Goal: Task Accomplishment & Management: Use online tool/utility

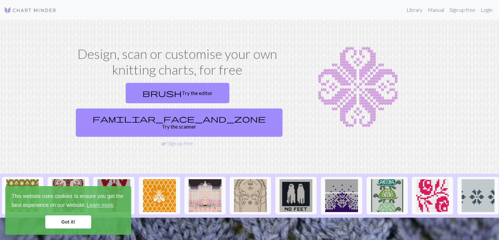
click at [64, 226] on link "Got it!" at bounding box center [68, 221] width 46 height 13
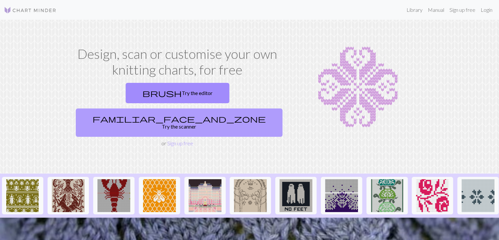
click at [239, 108] on link "familiar_face_and_zone Try the scanner" at bounding box center [179, 122] width 207 height 28
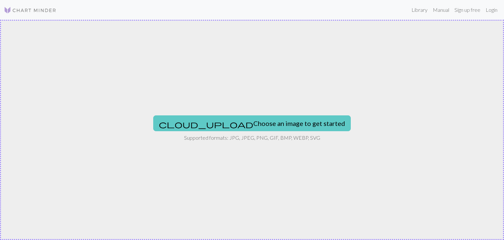
click at [245, 122] on button "cloud_upload Choose an image to get started" at bounding box center [252, 123] width 198 height 16
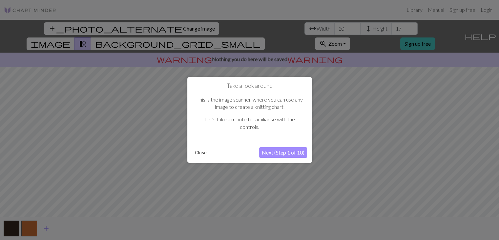
click at [285, 149] on button "Next (Step 1 of 10)" at bounding box center [283, 152] width 48 height 11
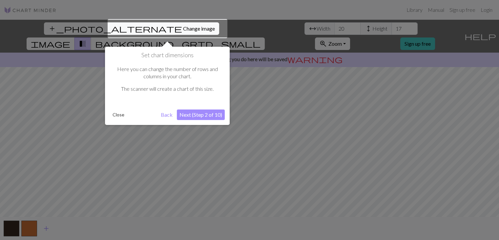
click at [153, 27] on div at bounding box center [168, 28] width 120 height 19
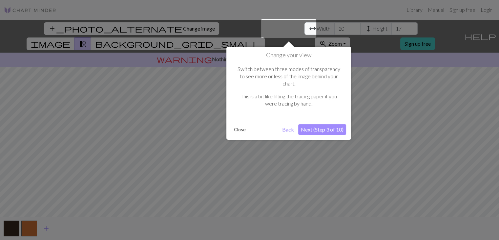
click at [324, 124] on button "Next (Step 3 of 10)" at bounding box center [322, 129] width 48 height 11
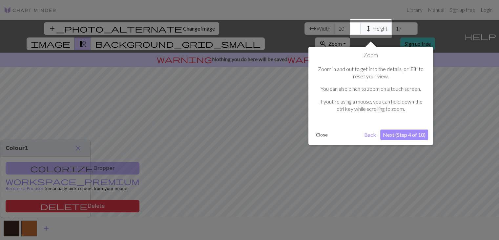
click at [406, 132] on button "Next (Step 4 of 10)" at bounding box center [404, 134] width 48 height 11
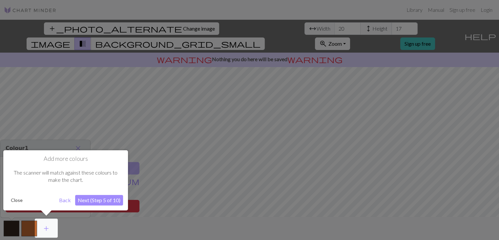
click at [99, 198] on button "Next (Step 5 of 10)" at bounding box center [99, 200] width 48 height 11
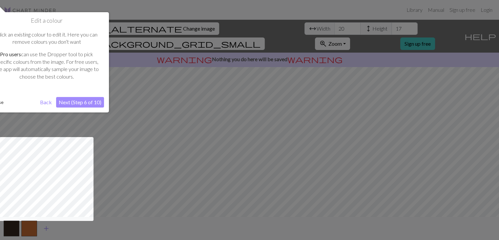
click at [83, 100] on button "Next (Step 6 of 10)" at bounding box center [80, 102] width 48 height 11
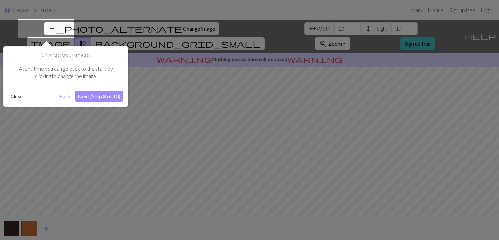
click at [97, 95] on button "Next (Step 8 of 10)" at bounding box center [99, 96] width 48 height 11
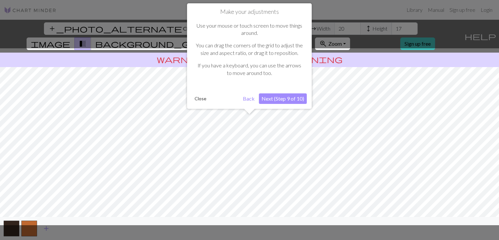
click at [286, 97] on button "Next (Step 9 of 10)" at bounding box center [283, 98] width 48 height 11
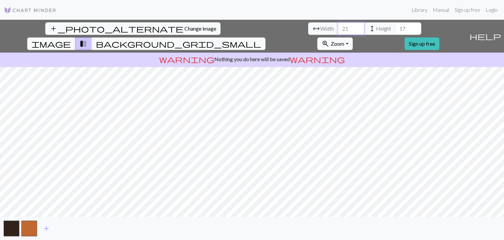
click at [338, 27] on input "21" at bounding box center [351, 28] width 26 height 12
click at [338, 27] on input "22" at bounding box center [351, 28] width 26 height 12
click at [338, 27] on input "23" at bounding box center [351, 28] width 26 height 12
click at [338, 27] on input "24" at bounding box center [351, 28] width 26 height 12
click at [338, 27] on input "25" at bounding box center [351, 28] width 26 height 12
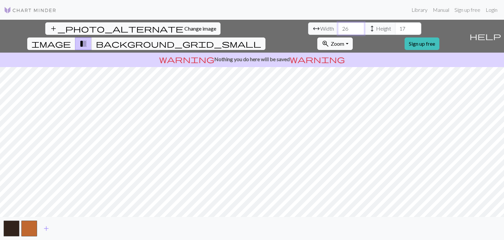
click at [338, 27] on input "26" at bounding box center [351, 28] width 26 height 12
click at [338, 27] on input "27" at bounding box center [351, 28] width 26 height 12
click at [338, 27] on input "28" at bounding box center [351, 28] width 26 height 12
click at [338, 27] on input "29" at bounding box center [351, 28] width 26 height 12
click at [338, 27] on input "30" at bounding box center [351, 28] width 26 height 12
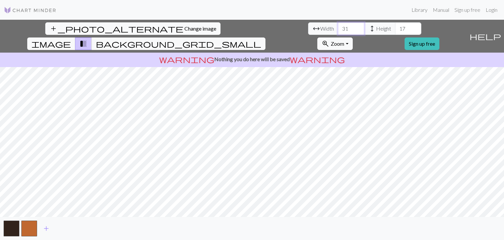
click at [338, 27] on input "31" at bounding box center [351, 28] width 26 height 12
click at [338, 27] on input "32" at bounding box center [351, 28] width 26 height 12
click at [338, 27] on input "33" at bounding box center [351, 28] width 26 height 12
click at [338, 27] on input "34" at bounding box center [351, 28] width 26 height 12
click at [338, 27] on input "35" at bounding box center [351, 28] width 26 height 12
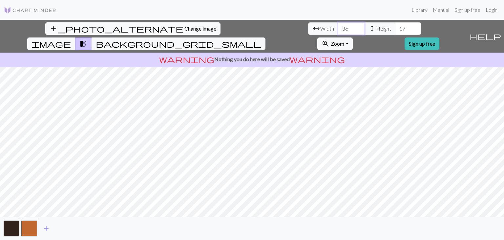
click at [338, 27] on input "36" at bounding box center [351, 28] width 26 height 12
click at [338, 27] on input "37" at bounding box center [351, 28] width 26 height 12
click at [338, 27] on input "38" at bounding box center [351, 28] width 26 height 12
click at [338, 27] on input "39" at bounding box center [351, 28] width 26 height 12
click at [338, 27] on input "40" at bounding box center [351, 28] width 26 height 12
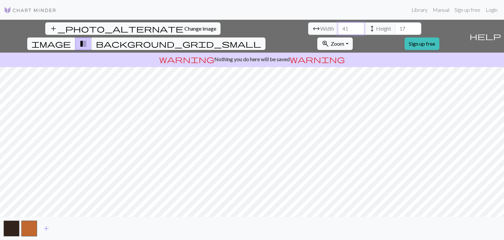
click at [338, 27] on input "41" at bounding box center [351, 28] width 26 height 12
click at [338, 27] on input "42" at bounding box center [351, 28] width 26 height 12
click at [338, 27] on input "43" at bounding box center [351, 28] width 26 height 12
click at [338, 27] on input "44" at bounding box center [351, 28] width 26 height 12
click at [338, 27] on input "45" at bounding box center [351, 28] width 26 height 12
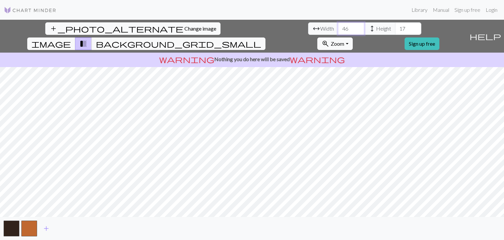
click at [338, 27] on input "46" at bounding box center [351, 28] width 26 height 12
click at [338, 27] on input "47" at bounding box center [351, 28] width 26 height 12
click at [338, 27] on input "48" at bounding box center [351, 28] width 26 height 12
click at [338, 27] on input "49" at bounding box center [351, 28] width 26 height 12
click at [338, 27] on input "50" at bounding box center [351, 28] width 26 height 12
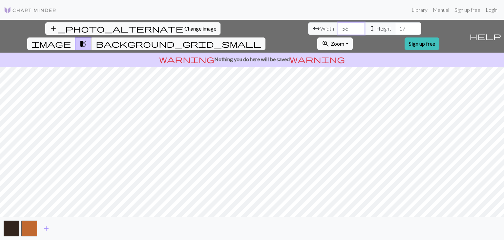
click at [338, 27] on input "57" at bounding box center [351, 28] width 26 height 12
click at [338, 27] on input "58" at bounding box center [351, 28] width 26 height 12
type input "59"
click at [338, 27] on input "59" at bounding box center [351, 28] width 26 height 12
click at [395, 27] on input "18" at bounding box center [408, 28] width 26 height 12
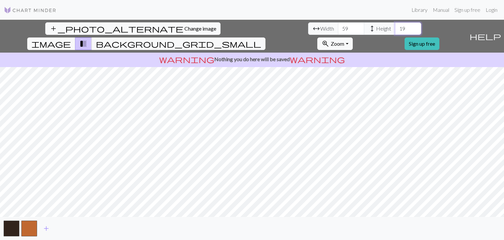
click at [395, 27] on input "19" at bounding box center [408, 28] width 26 height 12
click at [395, 26] on input "20" at bounding box center [408, 28] width 26 height 12
click at [395, 26] on input "21" at bounding box center [408, 28] width 26 height 12
click at [395, 26] on input "22" at bounding box center [408, 28] width 26 height 12
click at [395, 26] on input "23" at bounding box center [408, 28] width 26 height 12
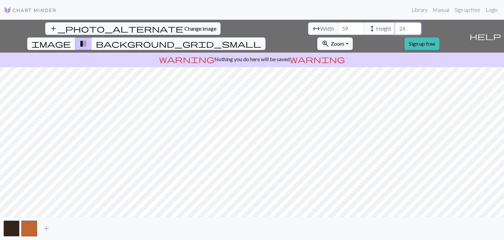
click at [395, 26] on input "24" at bounding box center [408, 28] width 26 height 12
click at [395, 26] on input "25" at bounding box center [408, 28] width 26 height 12
click at [395, 26] on input "26" at bounding box center [408, 28] width 26 height 12
click at [395, 26] on input "27" at bounding box center [408, 28] width 26 height 12
click at [395, 26] on input "28" at bounding box center [408, 28] width 26 height 12
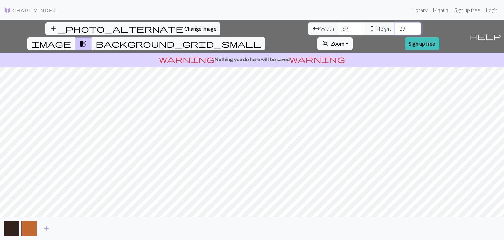
click at [395, 26] on input "29" at bounding box center [408, 28] width 26 height 12
click at [395, 26] on input "30" at bounding box center [408, 28] width 26 height 12
click at [395, 26] on input "31" at bounding box center [408, 28] width 26 height 12
click at [395, 26] on input "32" at bounding box center [408, 28] width 26 height 12
click at [395, 26] on input "33" at bounding box center [408, 28] width 26 height 12
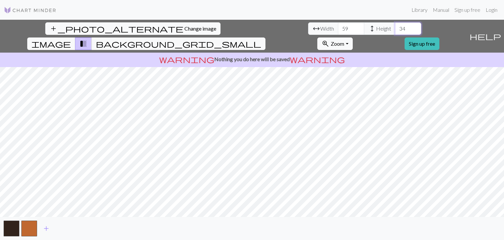
click at [395, 26] on input "34" at bounding box center [408, 28] width 26 height 12
click at [395, 26] on input "35" at bounding box center [408, 28] width 26 height 12
click at [395, 26] on input "36" at bounding box center [408, 28] width 26 height 12
click at [395, 26] on input "37" at bounding box center [408, 28] width 26 height 12
click at [395, 26] on input "38" at bounding box center [408, 28] width 26 height 12
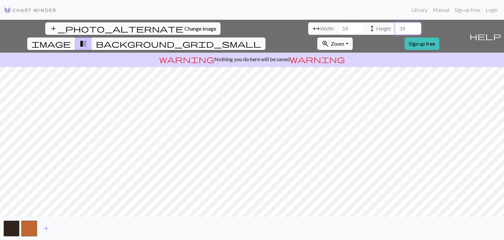
click at [395, 26] on input "39" at bounding box center [408, 28] width 26 height 12
click at [395, 26] on input "40" at bounding box center [408, 28] width 26 height 12
click at [395, 26] on input "41" at bounding box center [408, 28] width 26 height 12
type input "40"
click at [395, 32] on input "40" at bounding box center [408, 28] width 26 height 12
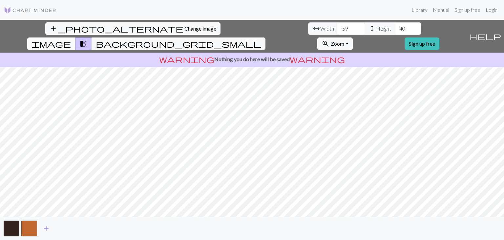
click at [71, 39] on span "image" at bounding box center [51, 43] width 39 height 9
click at [87, 39] on span "transition_fade" at bounding box center [83, 43] width 8 height 9
click at [261, 39] on span "background_grid_small" at bounding box center [178, 43] width 165 height 9
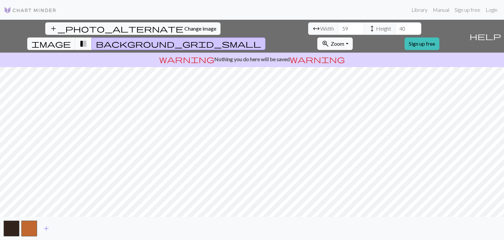
click at [87, 39] on span "transition_fade" at bounding box center [83, 43] width 8 height 9
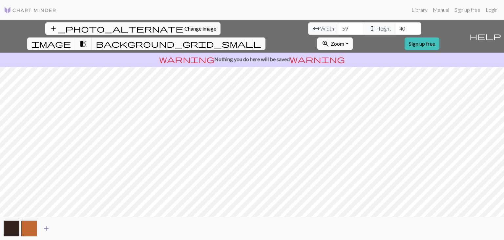
click at [47, 226] on span "add" at bounding box center [46, 228] width 8 height 9
click at [64, 226] on span "add" at bounding box center [64, 228] width 8 height 9
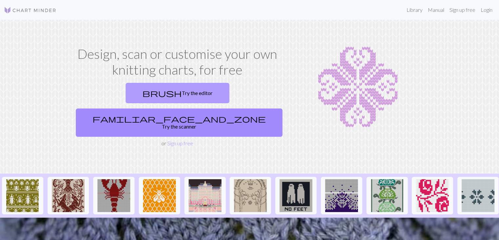
click at [126, 92] on link "brush Try the editor" at bounding box center [178, 93] width 104 height 20
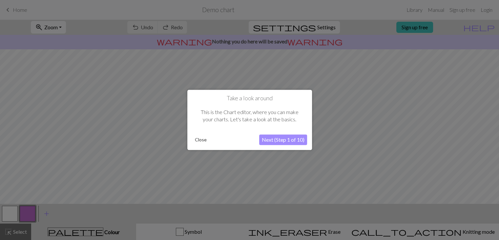
click at [279, 137] on button "Next (Step 1 of 10)" at bounding box center [283, 140] width 48 height 11
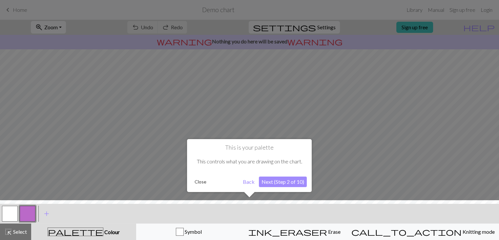
click at [280, 179] on button "Next (Step 2 of 10)" at bounding box center [283, 181] width 48 height 11
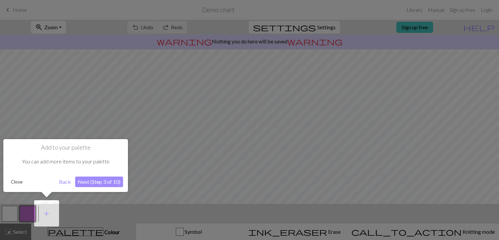
click at [92, 179] on button "Next (Step 3 of 10)" at bounding box center [99, 181] width 48 height 11
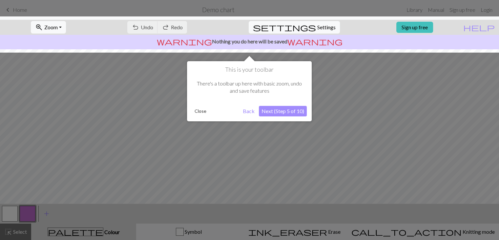
click at [276, 108] on button "Next (Step 5 of 10)" at bounding box center [283, 111] width 48 height 11
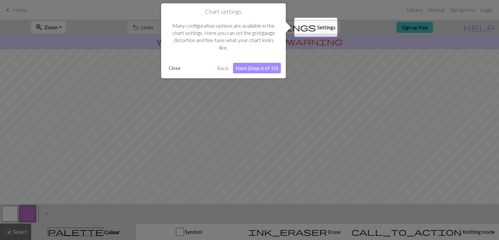
click at [257, 69] on button "Next (Step 6 of 10)" at bounding box center [257, 68] width 48 height 11
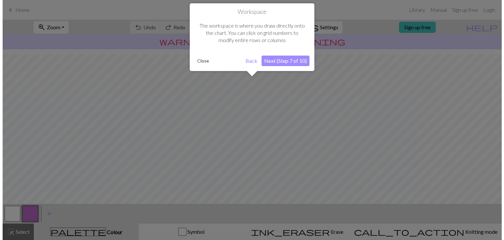
scroll to position [39, 0]
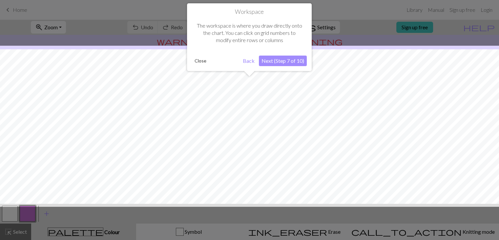
click at [276, 58] on button "Next (Step 7 of 10)" at bounding box center [283, 60] width 48 height 11
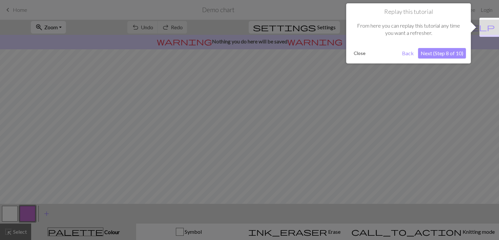
click at [429, 50] on button "Next (Step 8 of 10)" at bounding box center [442, 53] width 48 height 11
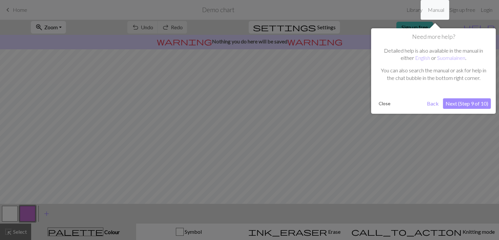
click at [480, 102] on button "Next (Step 9 of 10)" at bounding box center [467, 103] width 48 height 11
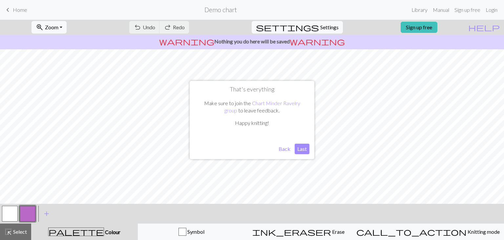
click at [303, 147] on button "Last" at bounding box center [302, 148] width 15 height 11
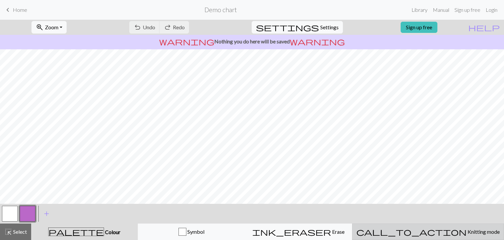
click at [439, 229] on button "call_to_action Knitting mode Knitting mode" at bounding box center [428, 231] width 152 height 16
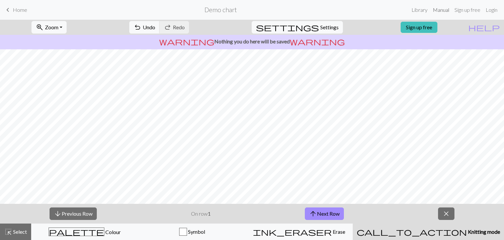
click at [442, 10] on link "Manual" at bounding box center [441, 9] width 22 height 13
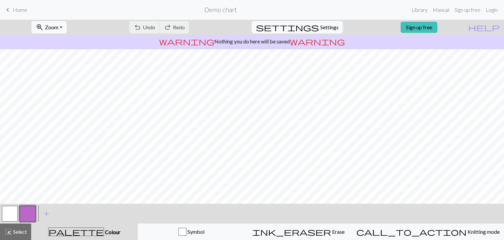
click at [17, 10] on span "Home" at bounding box center [20, 10] width 14 height 6
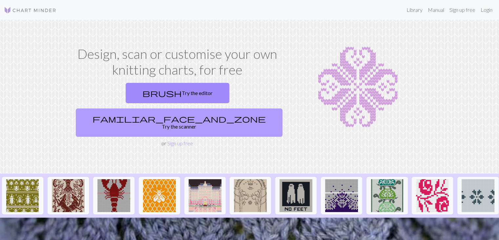
click at [228, 108] on link "familiar_face_and_zone Try the scanner" at bounding box center [179, 122] width 207 height 28
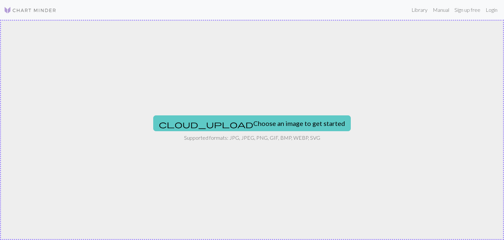
click at [244, 122] on button "cloud_upload Choose an image to get started" at bounding box center [252, 123] width 198 height 16
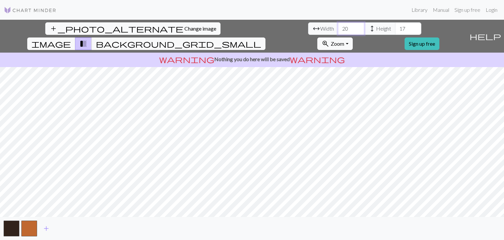
drag, startPoint x: 156, startPoint y: 27, endPoint x: 141, endPoint y: 27, distance: 14.8
click at [308, 27] on div "arrow_range Width 20 height Height 17" at bounding box center [364, 28] width 113 height 12
type input "59"
drag, startPoint x: 213, startPoint y: 27, endPoint x: 183, endPoint y: 27, distance: 29.5
click at [308, 28] on div "arrow_range Width 59 height Height 17" at bounding box center [364, 28] width 113 height 12
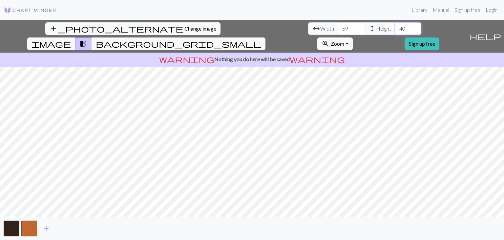
type input "40"
click at [71, 39] on span "image" at bounding box center [51, 43] width 39 height 9
click at [87, 39] on span "transition_fade" at bounding box center [83, 43] width 8 height 9
click at [261, 39] on span "background_grid_small" at bounding box center [178, 43] width 165 height 9
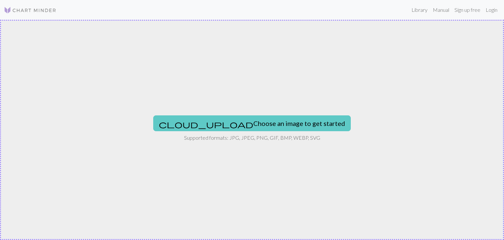
click at [233, 120] on button "cloud_upload Choose an image to get started" at bounding box center [252, 123] width 198 height 16
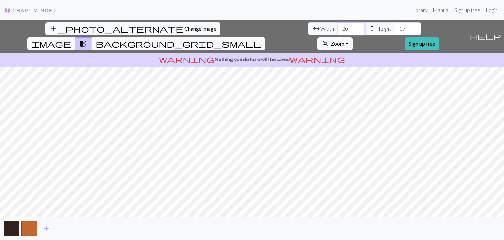
drag, startPoint x: 155, startPoint y: 28, endPoint x: 140, endPoint y: 28, distance: 14.8
click at [308, 28] on div "arrow_range Width 20 height Height 17" at bounding box center [364, 28] width 113 height 12
type input "59"
drag, startPoint x: 213, startPoint y: 30, endPoint x: 195, endPoint y: 27, distance: 18.3
click at [308, 27] on div "arrow_range Width 59 height Height 17" at bounding box center [364, 28] width 113 height 12
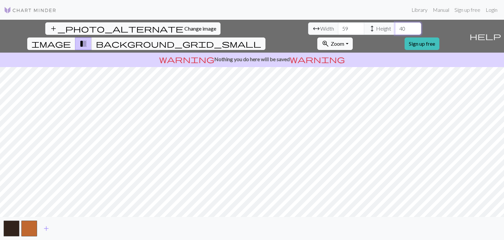
type input "40"
click at [71, 39] on span "image" at bounding box center [51, 43] width 39 height 9
click at [87, 39] on span "transition_fade" at bounding box center [83, 43] width 8 height 9
click at [353, 37] on button "zoom_in Zoom Zoom" at bounding box center [334, 43] width 35 height 12
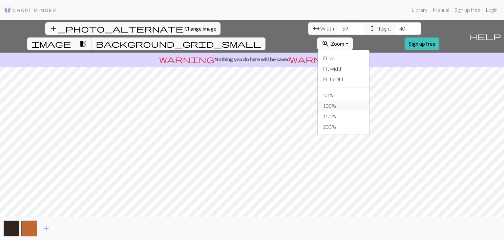
click at [370, 100] on button "100%" at bounding box center [344, 105] width 52 height 11
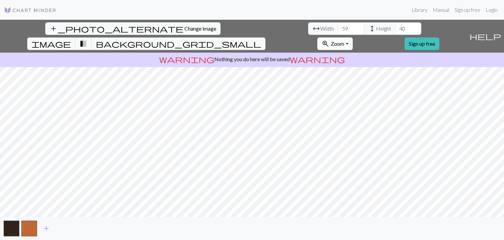
click at [353, 37] on button "zoom_in Zoom Zoom" at bounding box center [334, 43] width 35 height 12
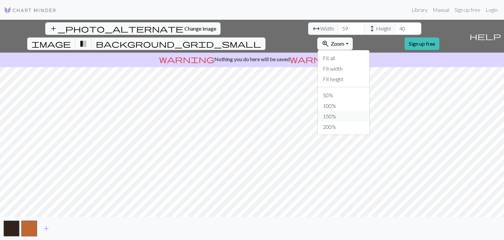
click at [369, 111] on button "150%" at bounding box center [344, 116] width 52 height 11
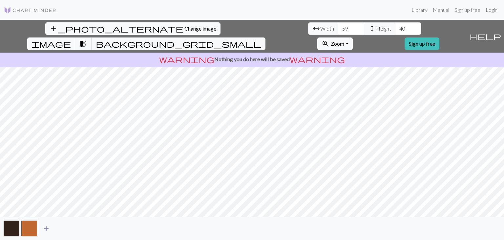
click at [45, 226] on span "add" at bounding box center [46, 228] width 8 height 9
click at [353, 37] on button "zoom_in Zoom Zoom" at bounding box center [334, 43] width 35 height 12
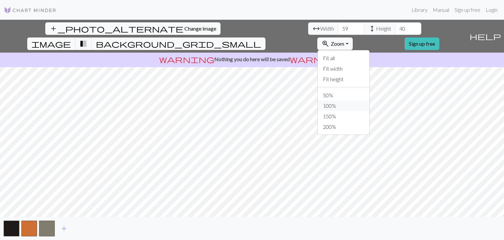
click at [366, 100] on button "100%" at bounding box center [344, 105] width 52 height 11
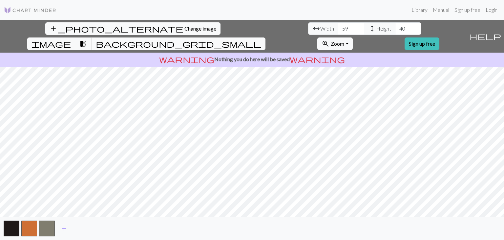
click at [261, 39] on span "background_grid_small" at bounding box center [178, 43] width 165 height 9
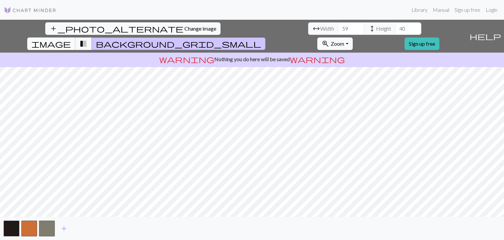
click at [75, 37] on button "image" at bounding box center [51, 43] width 48 height 12
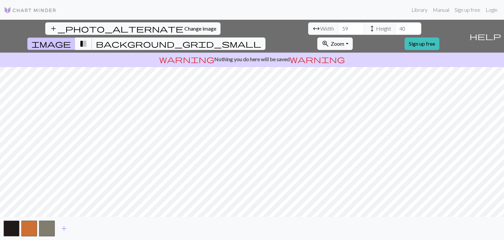
click at [87, 39] on span "transition_fade" at bounding box center [83, 43] width 8 height 9
click at [71, 39] on span "image" at bounding box center [51, 43] width 39 height 9
click at [498, 32] on span "help" at bounding box center [486, 36] width 32 height 9
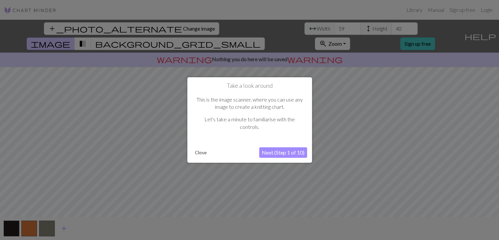
click at [274, 151] on button "Next (Step 1 of 10)" at bounding box center [283, 152] width 48 height 11
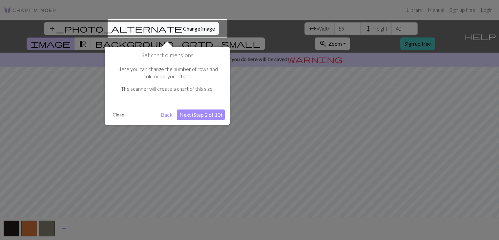
click at [195, 113] on button "Next (Step 2 of 10)" at bounding box center [201, 114] width 48 height 11
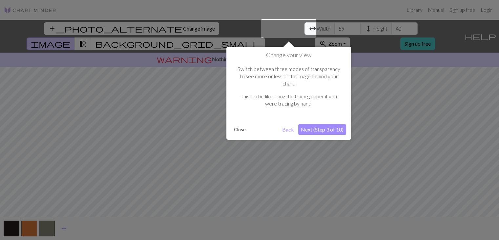
click at [320, 124] on button "Next (Step 3 of 10)" at bounding box center [322, 129] width 48 height 11
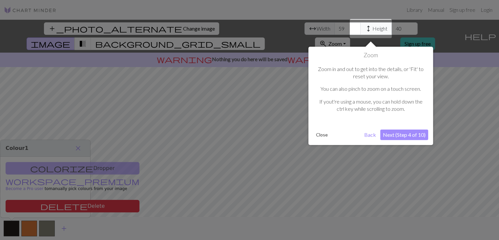
click at [320, 135] on button "Close" at bounding box center [321, 135] width 17 height 10
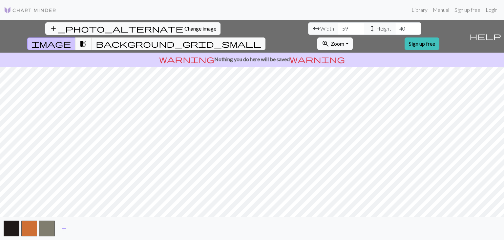
click at [497, 32] on span "help" at bounding box center [486, 36] width 32 height 9
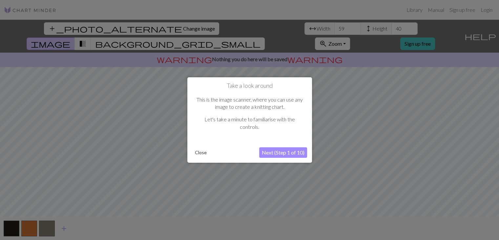
click at [277, 151] on button "Next (Step 1 of 10)" at bounding box center [283, 152] width 48 height 11
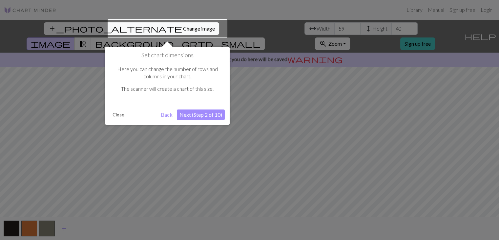
click at [277, 151] on div at bounding box center [249, 120] width 499 height 240
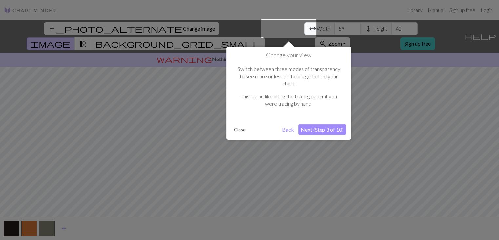
click at [315, 124] on button "Next (Step 3 of 10)" at bounding box center [322, 129] width 48 height 11
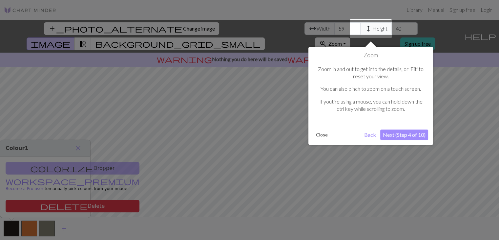
click at [401, 131] on button "Next (Step 4 of 10)" at bounding box center [404, 134] width 48 height 11
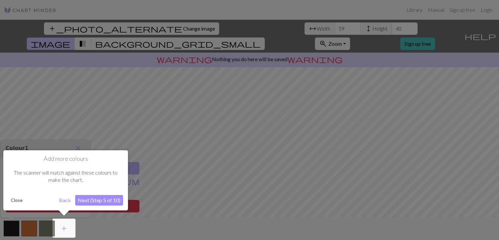
click at [60, 199] on button "Back" at bounding box center [64, 200] width 17 height 11
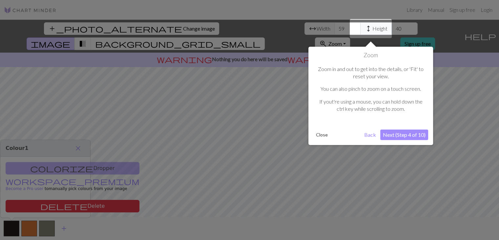
click at [76, 145] on div at bounding box center [249, 120] width 499 height 240
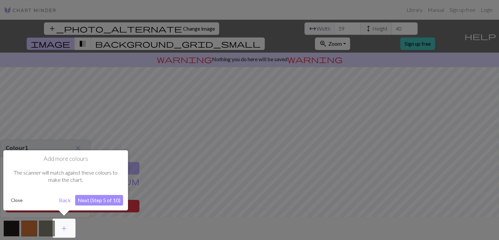
click at [16, 197] on button "Close" at bounding box center [16, 200] width 17 height 10
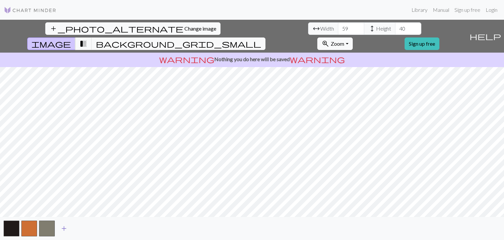
click at [60, 225] on span "add" at bounding box center [64, 228] width 8 height 9
click at [87, 39] on span "transition_fade" at bounding box center [83, 43] width 8 height 9
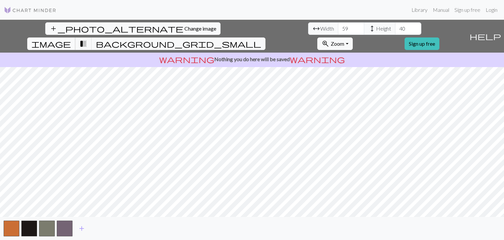
click at [71, 39] on span "image" at bounding box center [51, 43] width 39 height 9
click at [81, 226] on span "add" at bounding box center [82, 228] width 8 height 9
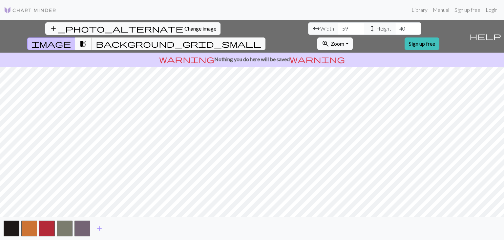
click at [87, 39] on span "transition_fade" at bounding box center [83, 43] width 8 height 9
click at [498, 32] on span "help" at bounding box center [486, 36] width 32 height 9
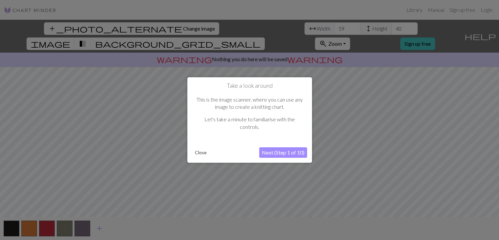
click at [288, 150] on button "Next (Step 1 of 10)" at bounding box center [283, 152] width 48 height 11
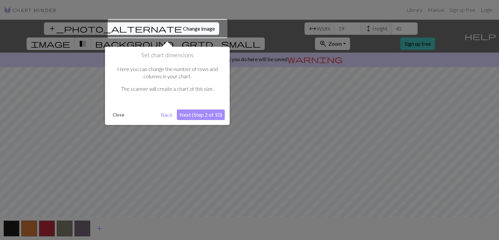
click at [206, 111] on button "Next (Step 2 of 10)" at bounding box center [201, 114] width 48 height 11
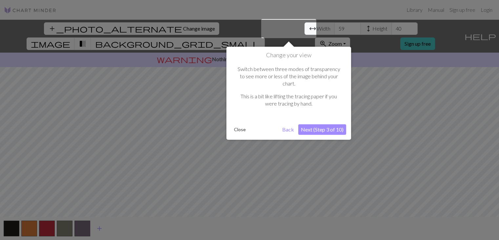
click at [311, 124] on button "Next (Step 3 of 10)" at bounding box center [322, 129] width 48 height 11
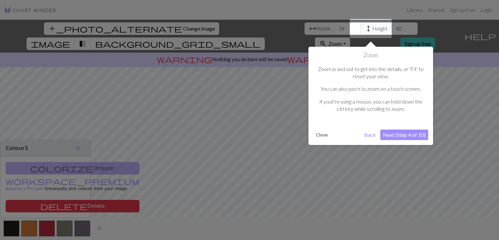
click at [392, 132] on button "Next (Step 4 of 10)" at bounding box center [404, 134] width 48 height 11
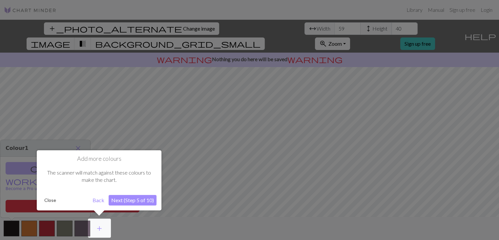
click at [131, 198] on button "Next (Step 5 of 10)" at bounding box center [133, 200] width 48 height 11
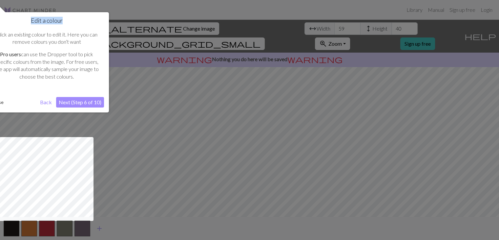
drag, startPoint x: 78, startPoint y: 19, endPoint x: 135, endPoint y: 24, distance: 57.1
click at [146, 25] on body "This website uses cookies to ensure you get the best experience on our website.…" at bounding box center [249, 120] width 499 height 240
click at [81, 100] on button "Next (Step 6 of 10)" at bounding box center [80, 102] width 48 height 11
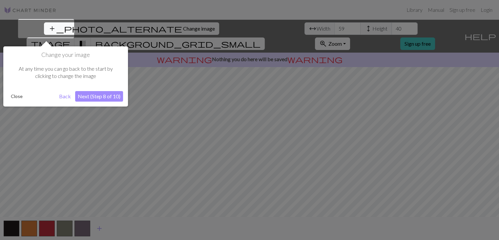
click at [98, 94] on button "Next (Step 8 of 10)" at bounding box center [99, 96] width 48 height 11
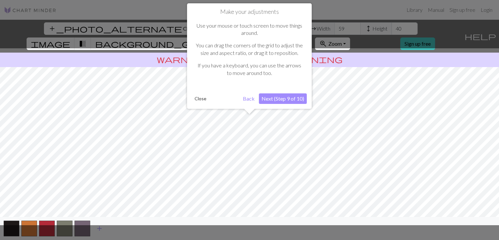
click at [286, 95] on button "Next (Step 9 of 10)" at bounding box center [283, 98] width 48 height 11
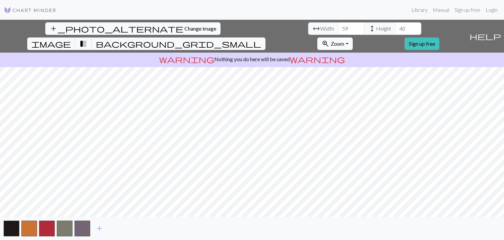
click at [247, 228] on div "add_photo_alternate Change image arrow_range Width 59 height Height 40 image tr…" at bounding box center [252, 130] width 504 height 220
click at [98, 226] on span "add" at bounding box center [100, 228] width 8 height 9
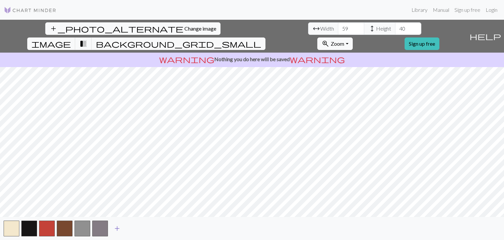
click at [117, 226] on span "add" at bounding box center [117, 228] width 8 height 9
click at [10, 229] on button "button" at bounding box center [12, 228] width 16 height 16
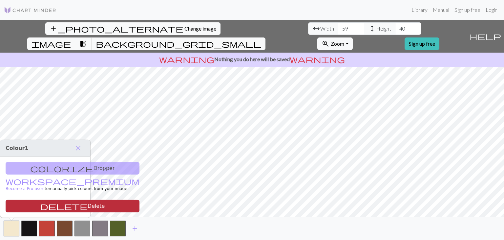
click at [21, 202] on button "delete Delete" at bounding box center [73, 206] width 134 height 12
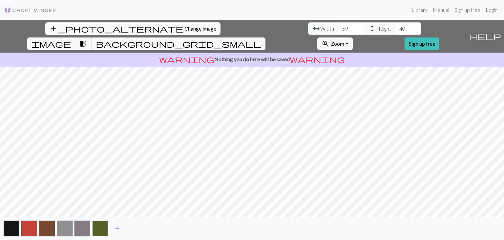
click at [99, 225] on button "button" at bounding box center [100, 228] width 16 height 16
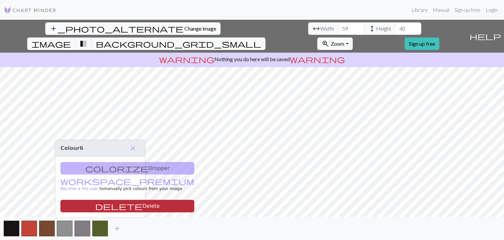
click at [100, 204] on button "delete Delete" at bounding box center [127, 206] width 134 height 12
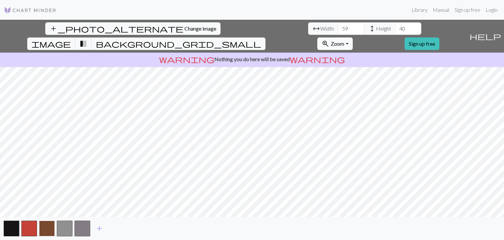
click at [47, 225] on button "button" at bounding box center [47, 228] width 16 height 16
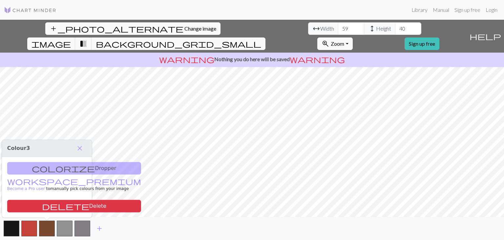
click at [41, 166] on div "colorize Dropper workspace_premium Become a Pro user to manually pick colours f…" at bounding box center [47, 187] width 90 height 61
click at [79, 146] on span "close" at bounding box center [80, 147] width 8 height 9
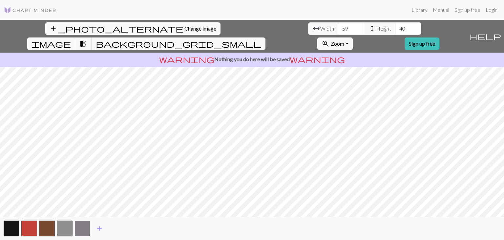
click at [79, 225] on button "button" at bounding box center [83, 228] width 16 height 16
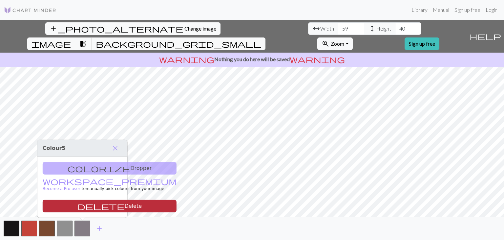
click at [87, 202] on button "delete Delete" at bounding box center [110, 206] width 134 height 12
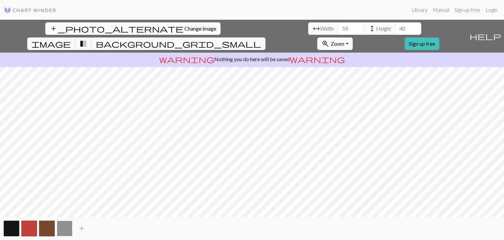
click at [62, 226] on button "button" at bounding box center [65, 228] width 16 height 16
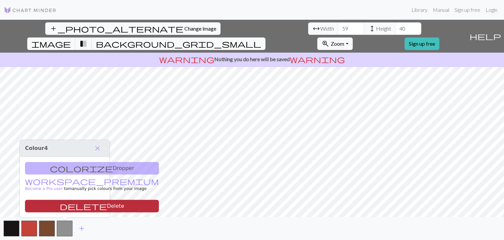
click at [76, 205] on button "delete Delete" at bounding box center [92, 206] width 134 height 12
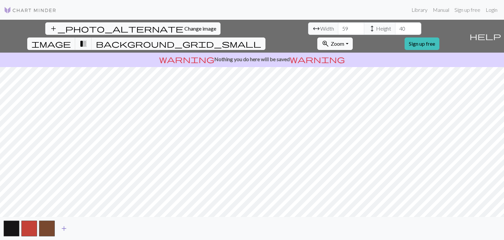
click at [63, 226] on span "add" at bounding box center [64, 228] width 8 height 9
click at [184, 28] on span "Change image" at bounding box center [200, 28] width 32 height 6
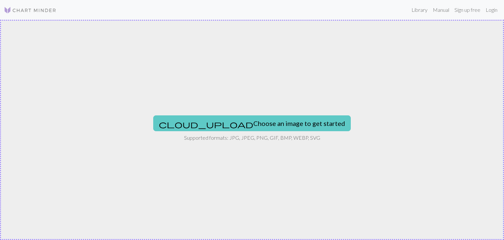
click at [254, 119] on button "cloud_upload Choose an image to get started" at bounding box center [252, 123] width 198 height 16
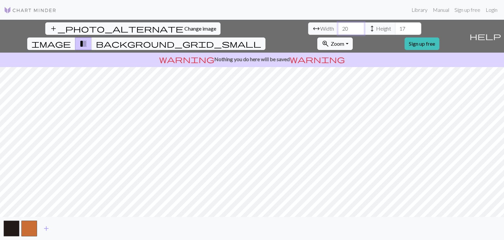
drag, startPoint x: 159, startPoint y: 26, endPoint x: 122, endPoint y: 29, distance: 36.9
click at [308, 29] on div "arrow_range Width 20 height Height 17" at bounding box center [364, 28] width 113 height 12
type input "59"
drag, startPoint x: 212, startPoint y: 27, endPoint x: 198, endPoint y: 25, distance: 14.6
click at [308, 25] on div "arrow_range Width 59 height Height 17" at bounding box center [364, 28] width 113 height 12
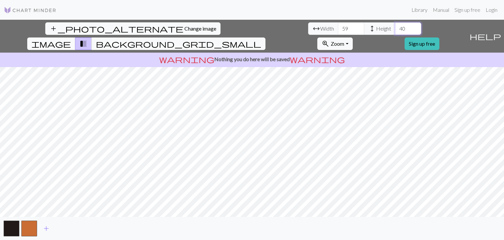
type input "40"
click at [71, 39] on span "image" at bounding box center [51, 43] width 39 height 9
click at [87, 39] on span "transition_fade" at bounding box center [83, 43] width 8 height 9
click at [45, 225] on span "add" at bounding box center [46, 228] width 8 height 9
click at [64, 225] on span "add" at bounding box center [64, 228] width 8 height 9
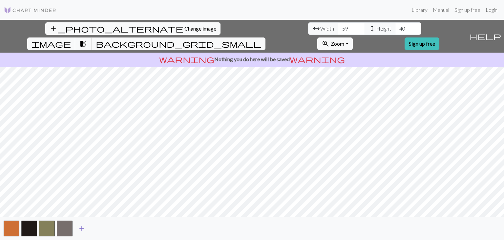
click at [80, 225] on span "add" at bounding box center [82, 228] width 8 height 9
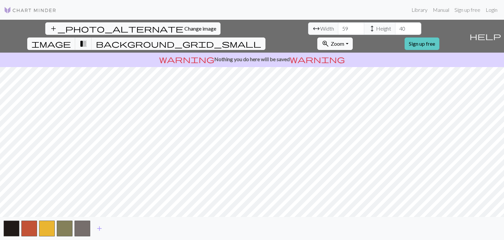
click at [439, 37] on link "Sign up free" at bounding box center [422, 43] width 35 height 12
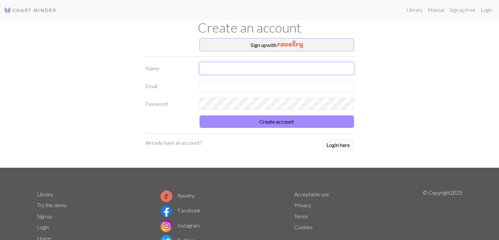
click at [219, 67] on input "text" at bounding box center [277, 68] width 155 height 12
type input "Michelle"
type input "mtmhewlett@hotmail.com"
click at [198, 103] on div at bounding box center [277, 103] width 162 height 12
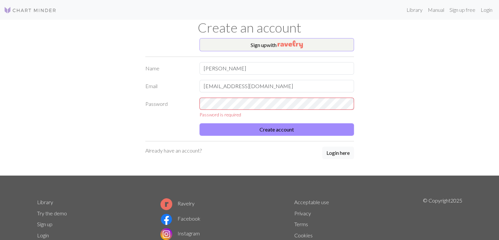
click at [177, 101] on label "Password" at bounding box center [168, 107] width 54 height 21
click at [145, 114] on div "Password Password is required" at bounding box center [249, 107] width 217 height 21
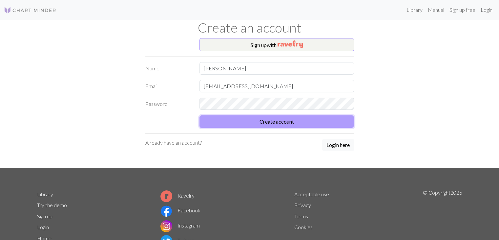
click at [234, 118] on button "Create account" at bounding box center [277, 121] width 155 height 12
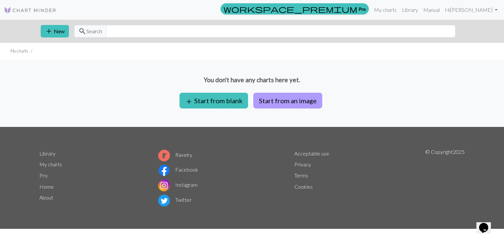
click at [269, 97] on button "Start from an image" at bounding box center [287, 101] width 69 height 16
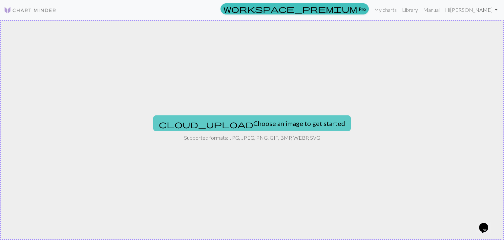
click at [258, 123] on button "cloud_upload Choose an image to get started" at bounding box center [252, 123] width 198 height 16
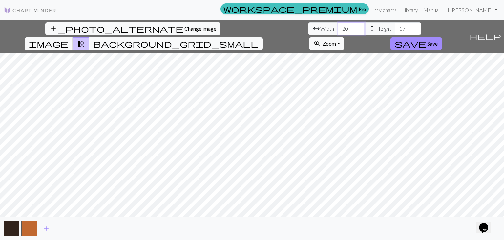
drag, startPoint x: 157, startPoint y: 28, endPoint x: 139, endPoint y: 28, distance: 17.7
click at [308, 28] on div "arrow_range Width 20 height Height 17" at bounding box center [364, 28] width 113 height 12
type input "59"
drag, startPoint x: 214, startPoint y: 26, endPoint x: 185, endPoint y: 26, distance: 28.6
click at [308, 26] on div "arrow_range Width 59 height Height 17" at bounding box center [364, 28] width 113 height 12
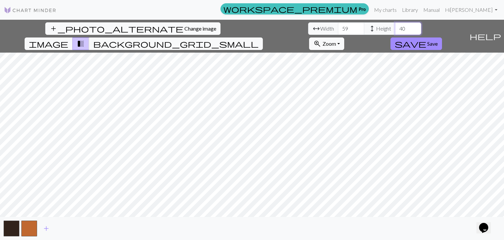
type input "40"
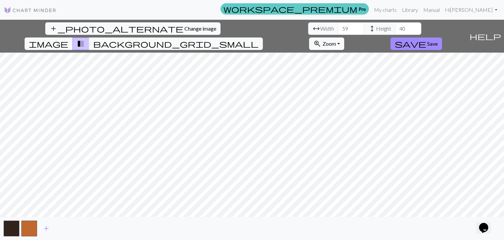
click at [369, 8] on link "workspace_premium Pro" at bounding box center [295, 8] width 148 height 11
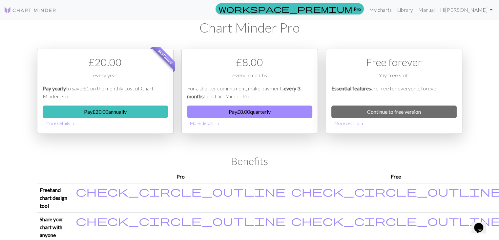
click at [395, 7] on link "My charts" at bounding box center [381, 9] width 28 height 13
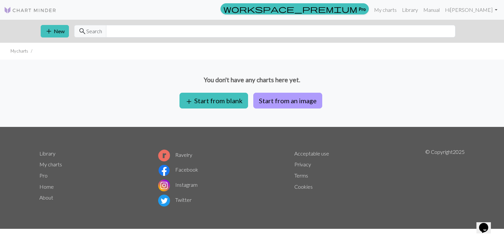
click at [271, 101] on button "Start from an image" at bounding box center [287, 101] width 69 height 16
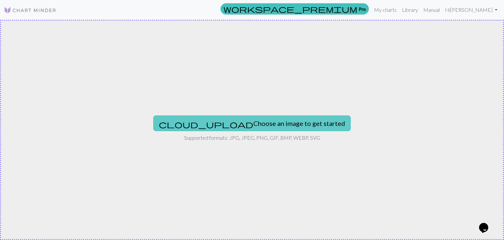
click at [242, 122] on button "cloud_upload Choose an image to get started" at bounding box center [252, 123] width 198 height 16
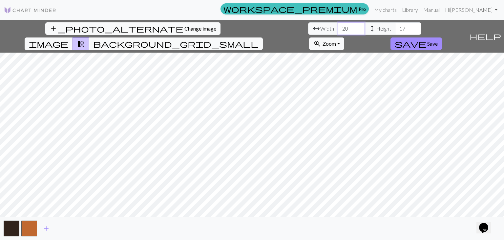
click at [338, 29] on input "20" at bounding box center [351, 28] width 26 height 12
drag, startPoint x: 161, startPoint y: 29, endPoint x: 133, endPoint y: 33, distance: 28.5
click at [308, 33] on div "arrow_range Width 20 height Height 17" at bounding box center [364, 28] width 113 height 12
type input "59"
click at [395, 27] on input "17" at bounding box center [408, 28] width 26 height 12
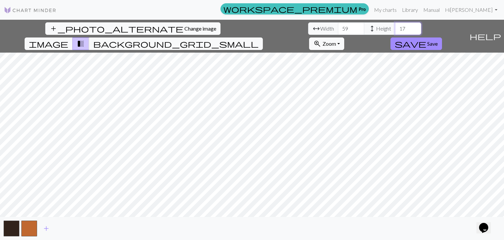
type input "1"
type input "40"
click at [68, 39] on span "image" at bounding box center [48, 43] width 39 height 9
click at [85, 39] on span "transition_fade" at bounding box center [81, 43] width 8 height 9
click at [68, 39] on span "image" at bounding box center [48, 43] width 39 height 9
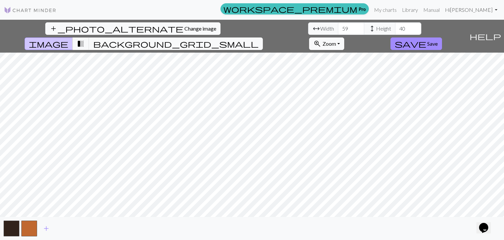
click at [496, 10] on link "Hi Michelle" at bounding box center [471, 9] width 58 height 13
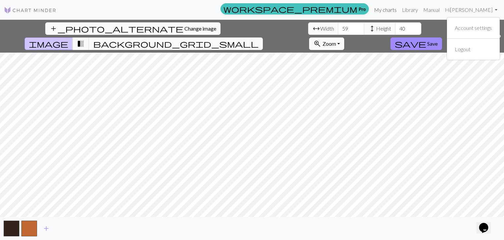
click at [399, 9] on link "My charts" at bounding box center [386, 9] width 28 height 13
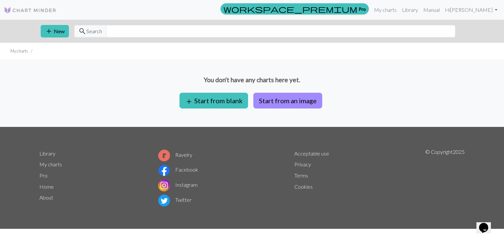
click at [21, 52] on li "My charts" at bounding box center [20, 51] width 18 height 6
click at [289, 100] on button "Start from an image" at bounding box center [287, 101] width 69 height 16
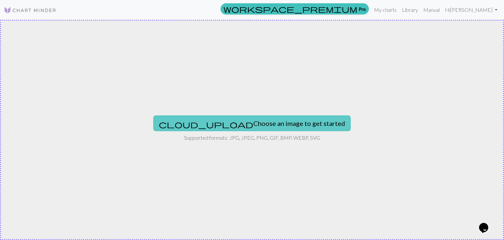
click at [275, 123] on button "cloud_upload Choose an image to get started" at bounding box center [252, 123] width 198 height 16
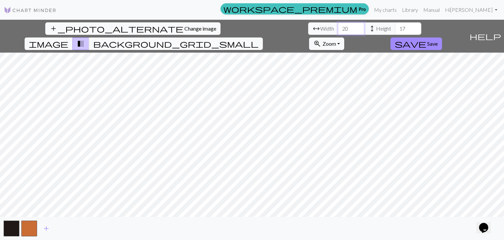
drag, startPoint x: 157, startPoint y: 28, endPoint x: 138, endPoint y: 29, distance: 19.1
click at [308, 29] on div "arrow_range Width 20 height Height 17" at bounding box center [364, 28] width 113 height 12
type input "59"
drag, startPoint x: 217, startPoint y: 29, endPoint x: 197, endPoint y: 28, distance: 20.1
click at [308, 28] on div "arrow_range Width 59 height Height 17" at bounding box center [364, 28] width 113 height 12
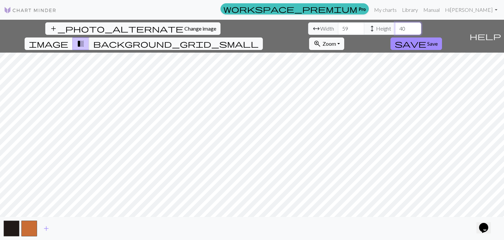
type input "40"
click at [68, 39] on span "image" at bounding box center [48, 43] width 39 height 9
click at [85, 39] on span "transition_fade" at bounding box center [81, 43] width 8 height 9
click at [259, 39] on span "background_grid_small" at bounding box center [175, 43] width 165 height 9
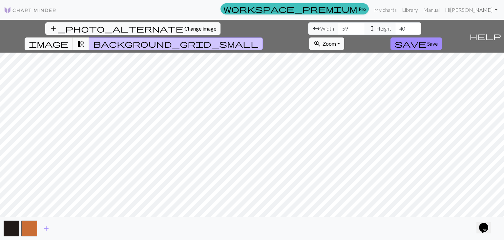
click at [85, 39] on span "transition_fade" at bounding box center [81, 43] width 8 height 9
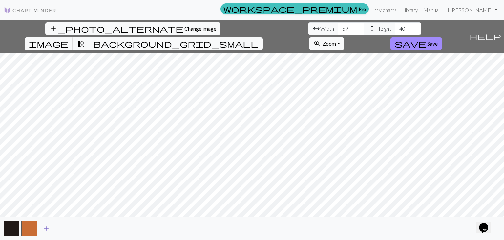
click at [46, 227] on span "add" at bounding box center [46, 228] width 8 height 9
click at [65, 227] on span "add" at bounding box center [64, 228] width 8 height 9
click at [81, 226] on span "add" at bounding box center [82, 228] width 8 height 9
click at [488, 224] on icon "Chat widget" at bounding box center [483, 228] width 9 height 10
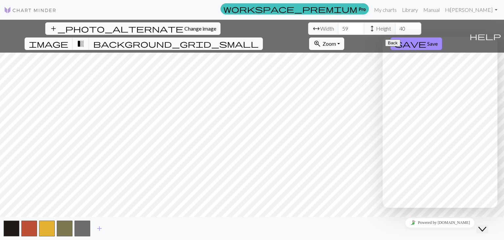
scroll to position [66, 0]
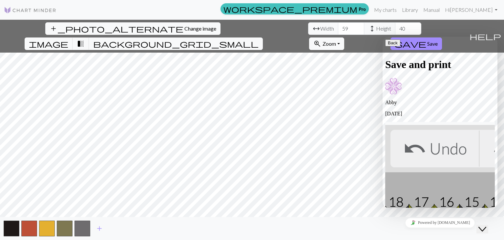
scroll to position [33, 0]
click at [487, 225] on button "Close Chat This icon closes the chat window." at bounding box center [483, 229] width 12 height 9
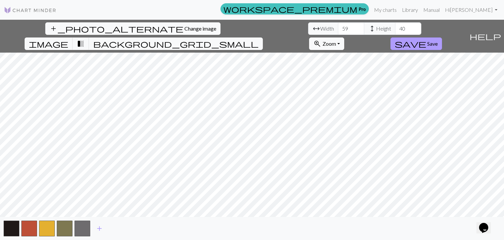
click at [438, 40] on span "Save" at bounding box center [432, 43] width 11 height 6
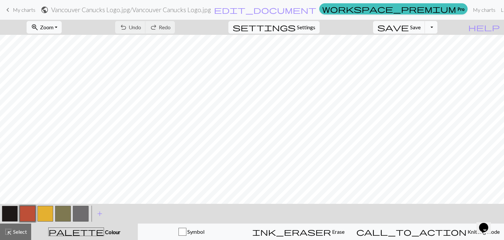
click at [438, 23] on button "Toggle Dropdown" at bounding box center [431, 27] width 12 height 12
click at [104, 229] on span "Colour" at bounding box center [112, 231] width 16 height 6
click at [79, 229] on span "palette" at bounding box center [76, 231] width 55 height 9
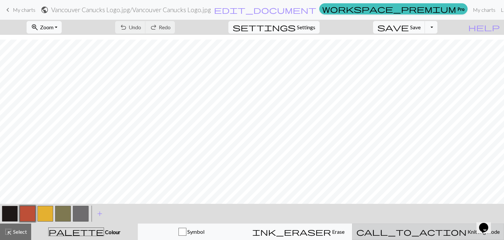
click at [467, 231] on span "Knitting mode" at bounding box center [483, 231] width 33 height 6
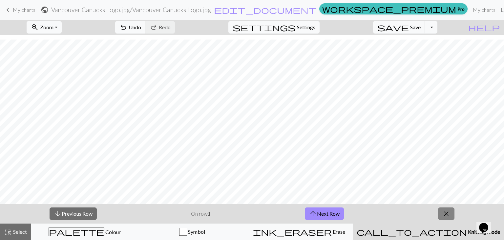
click at [447, 209] on span "close" at bounding box center [446, 213] width 8 height 9
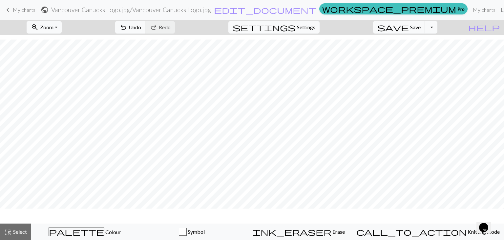
scroll to position [124, 0]
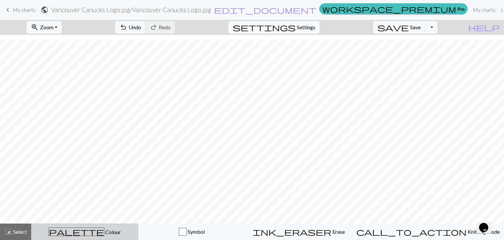
click at [104, 229] on span "Colour" at bounding box center [112, 231] width 16 height 6
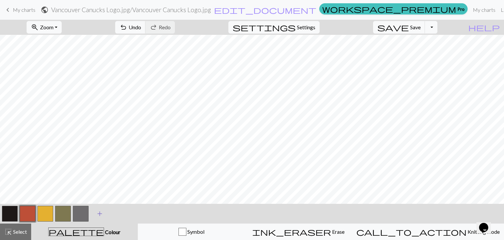
click at [101, 209] on span "add" at bounding box center [100, 213] width 8 height 9
click at [101, 209] on div "Edit colour Name CC5 Use advanced picker workspace_premium Become a Pro user to…" at bounding box center [252, 120] width 504 height 240
click at [141, 25] on span "Undo" at bounding box center [135, 27] width 12 height 6
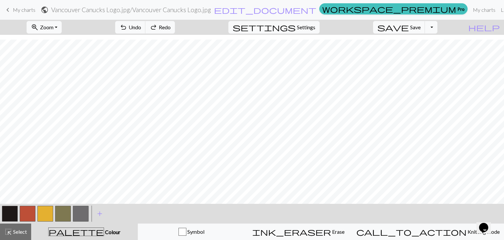
click at [79, 213] on button "button" at bounding box center [81, 213] width 16 height 16
click at [82, 229] on span "palette" at bounding box center [76, 231] width 55 height 9
click at [8, 230] on span "highlight_alt" at bounding box center [8, 231] width 8 height 9
click at [141, 27] on span "Undo" at bounding box center [135, 27] width 12 height 6
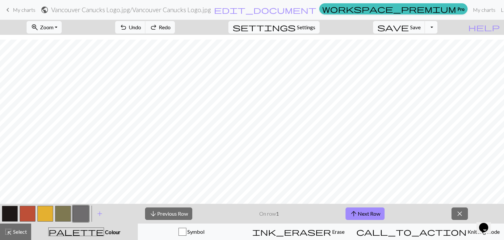
click at [438, 27] on button "Toggle Dropdown" at bounding box center [431, 27] width 12 height 12
click at [428, 40] on button "file_copy Save a copy" at bounding box center [383, 41] width 108 height 11
click at [424, 22] on button "save Save Save" at bounding box center [399, 27] width 52 height 12
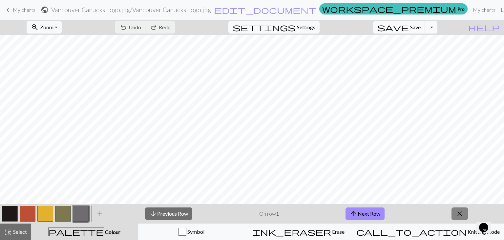
click at [457, 210] on span "close" at bounding box center [460, 213] width 8 height 9
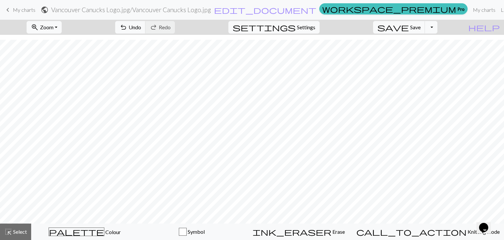
scroll to position [98, 0]
click at [62, 26] on button "zoom_in Zoom Zoom" at bounding box center [44, 27] width 35 height 12
click at [52, 98] on button "150%" at bounding box center [53, 100] width 52 height 11
click at [62, 25] on button "zoom_in Zoom Zoom" at bounding box center [44, 27] width 35 height 12
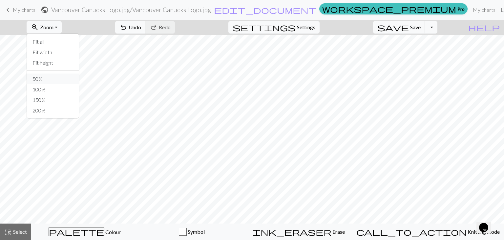
click at [57, 78] on button "50%" at bounding box center [53, 79] width 52 height 11
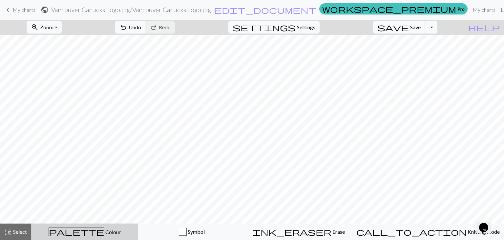
click at [104, 229] on span "Colour" at bounding box center [112, 231] width 16 height 6
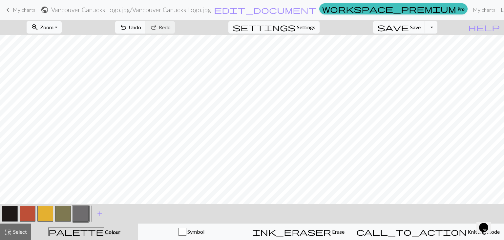
click at [56, 214] on button "button" at bounding box center [63, 213] width 16 height 16
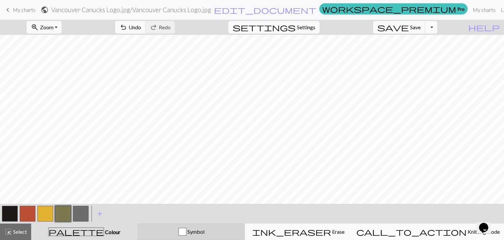
click at [186, 231] on div "button" at bounding box center [183, 231] width 8 height 8
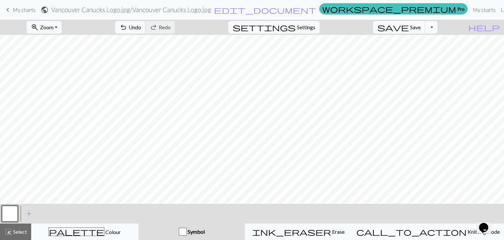
click at [141, 27] on span "Undo" at bounding box center [135, 27] width 12 height 6
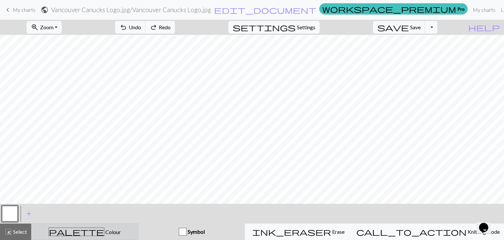
click at [104, 229] on div "palette Colour Colour" at bounding box center [84, 231] width 99 height 9
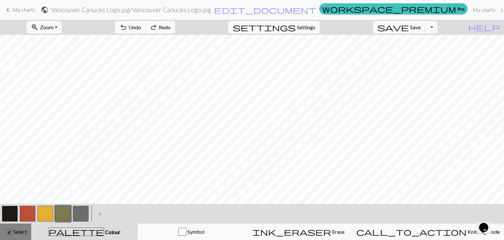
click at [18, 232] on span "Select" at bounding box center [19, 231] width 15 height 6
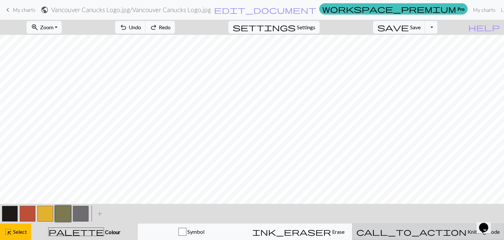
click at [467, 231] on span "Knitting mode" at bounding box center [483, 231] width 33 height 6
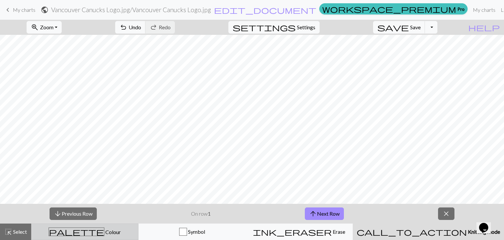
click at [97, 226] on button "palette Colour Colour" at bounding box center [84, 231] width 107 height 16
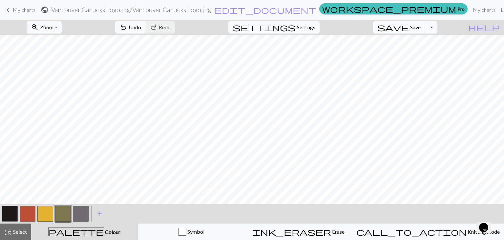
click at [421, 26] on span "Save" at bounding box center [415, 27] width 11 height 6
click at [438, 27] on button "Toggle Dropdown" at bounding box center [431, 27] width 12 height 12
click at [418, 49] on button "save_alt Download" at bounding box center [383, 52] width 108 height 11
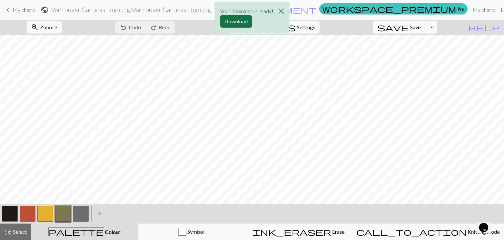
click at [233, 19] on button "Download" at bounding box center [236, 21] width 32 height 12
